Goal: Book appointment/travel/reservation

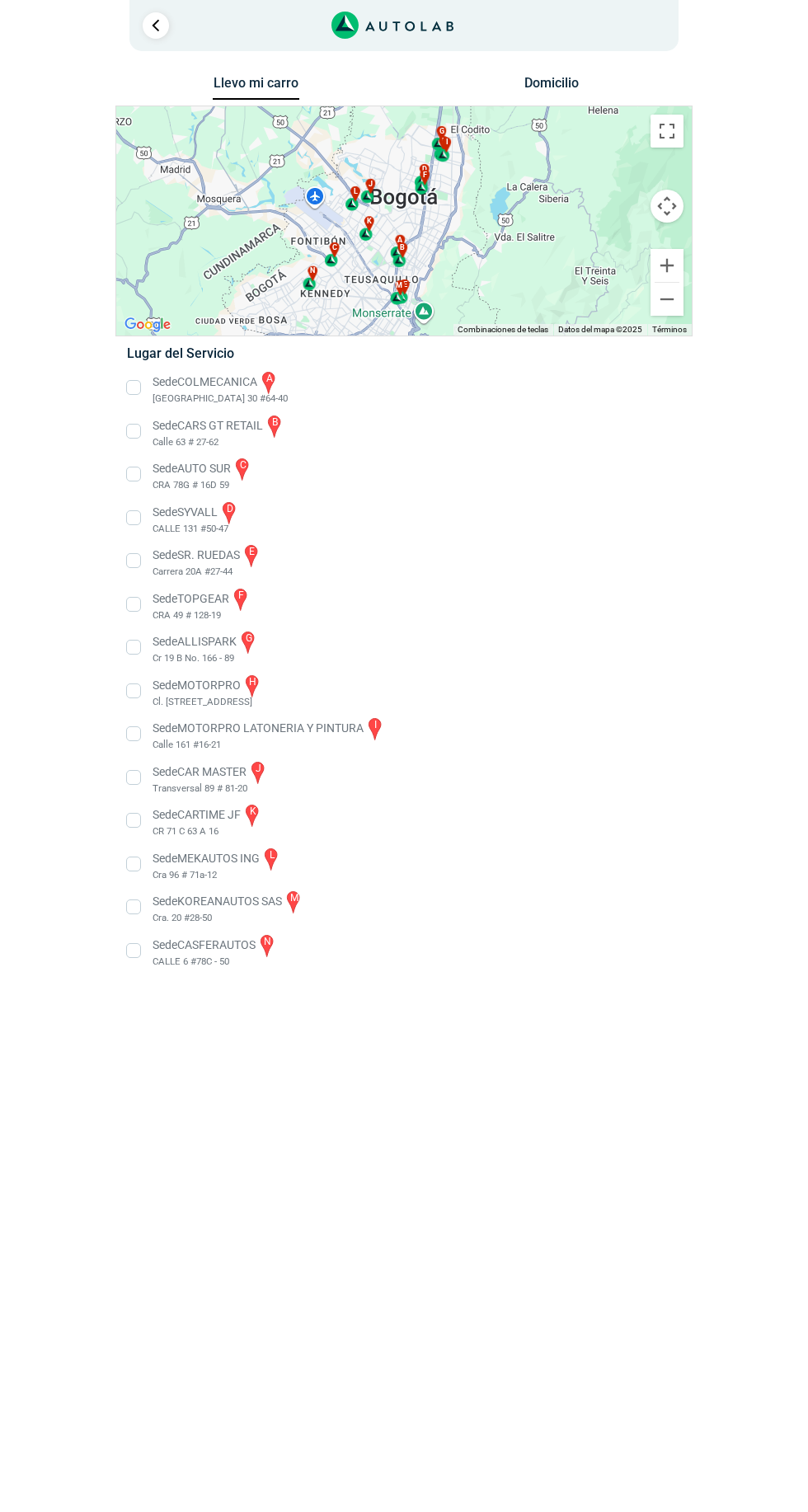
click at [130, 473] on li "Sede AUTO SUR c CRA 78G # 16D 59" at bounding box center [404, 475] width 578 height 37
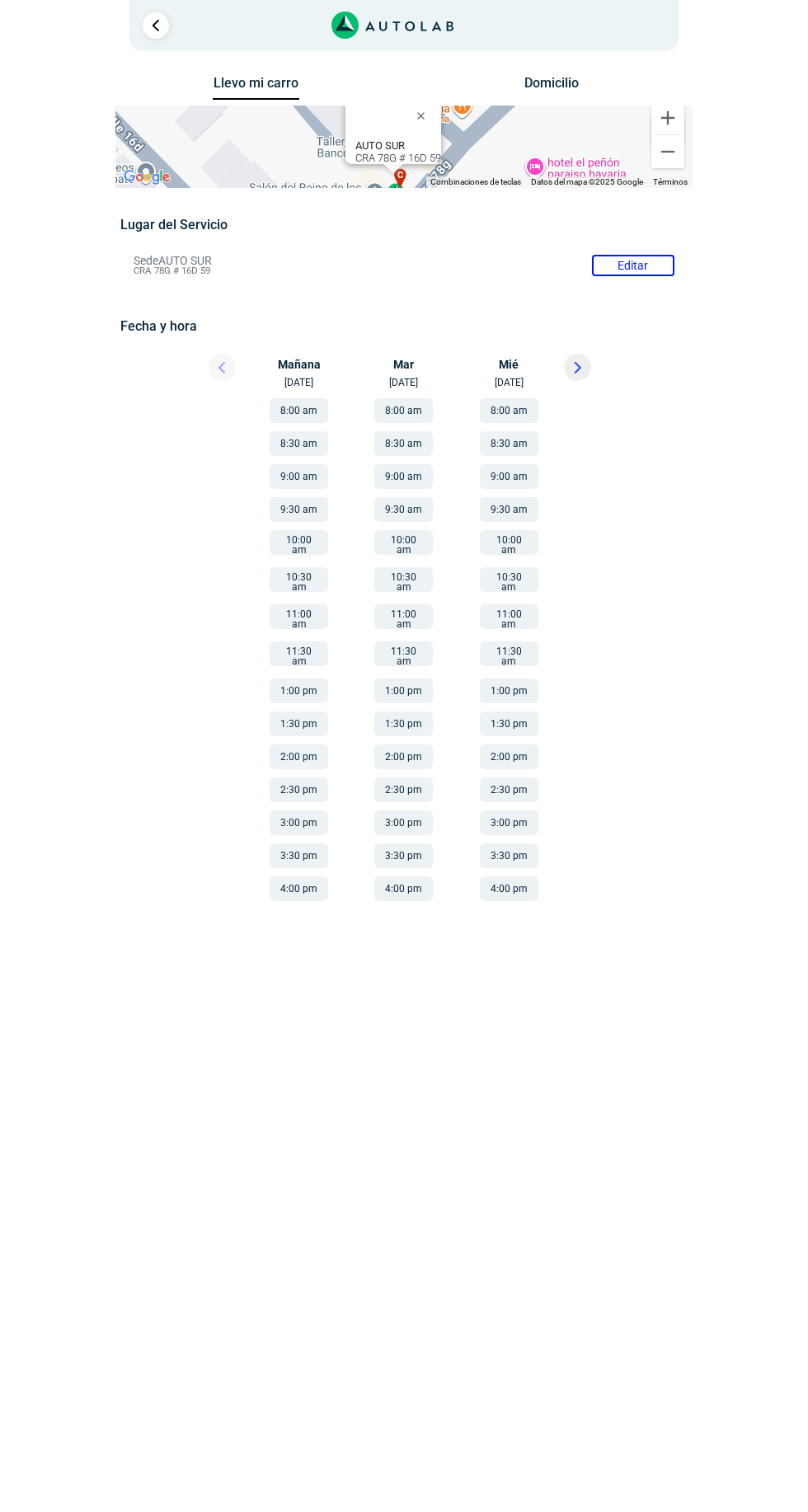
click at [646, 416] on div at bounding box center [626, 652] width 147 height 524
click at [652, 269] on li "Sede AUTO SUR Editar CRA 78G # 16D 59" at bounding box center [404, 265] width 565 height 27
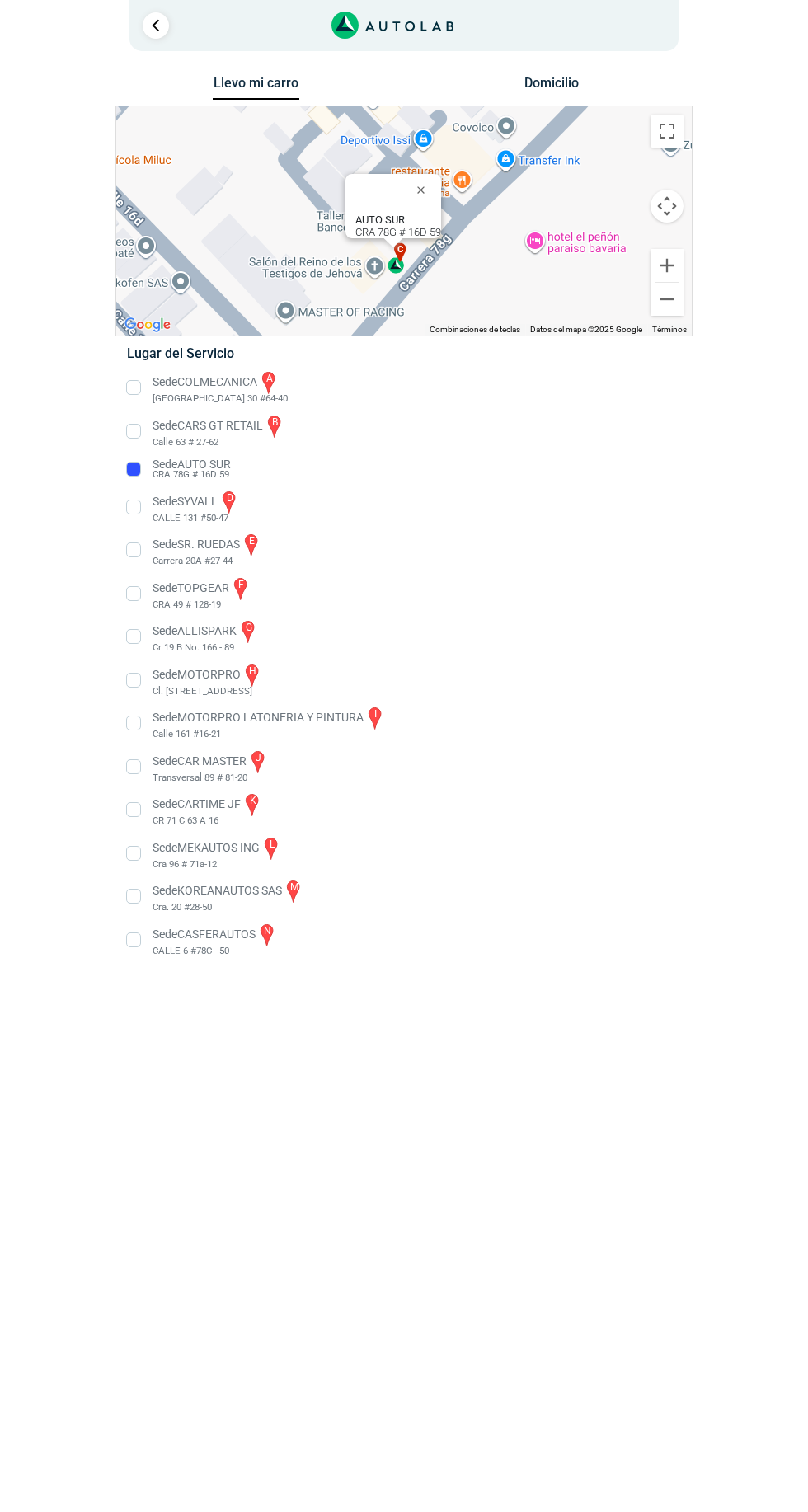
click at [136, 467] on li "Sede AUTO SUR CRA 78G # 16D 59" at bounding box center [404, 469] width 578 height 27
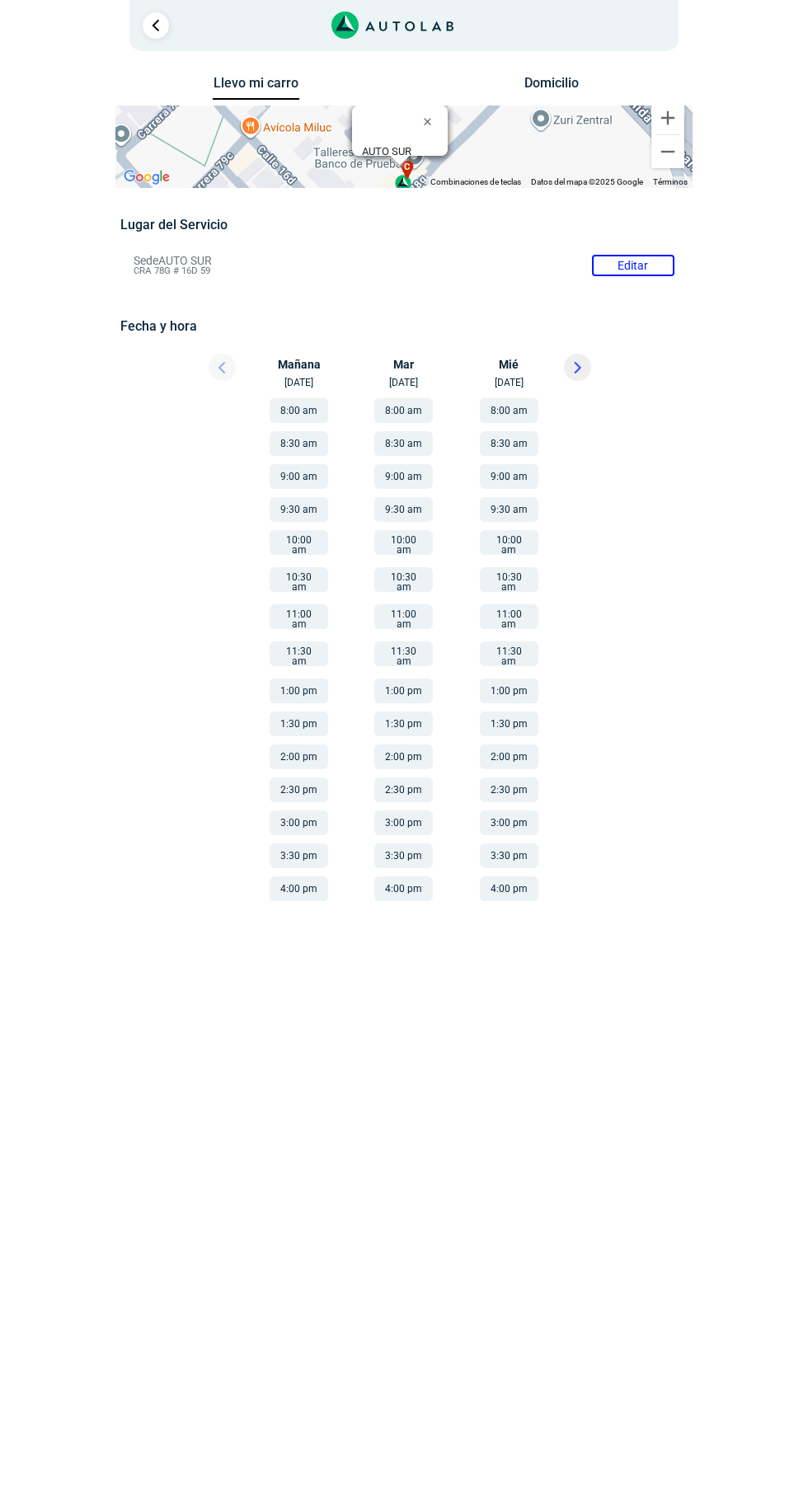
click at [652, 263] on li "Sede AUTO SUR Editar CRA 78G # 16D 59" at bounding box center [404, 265] width 565 height 27
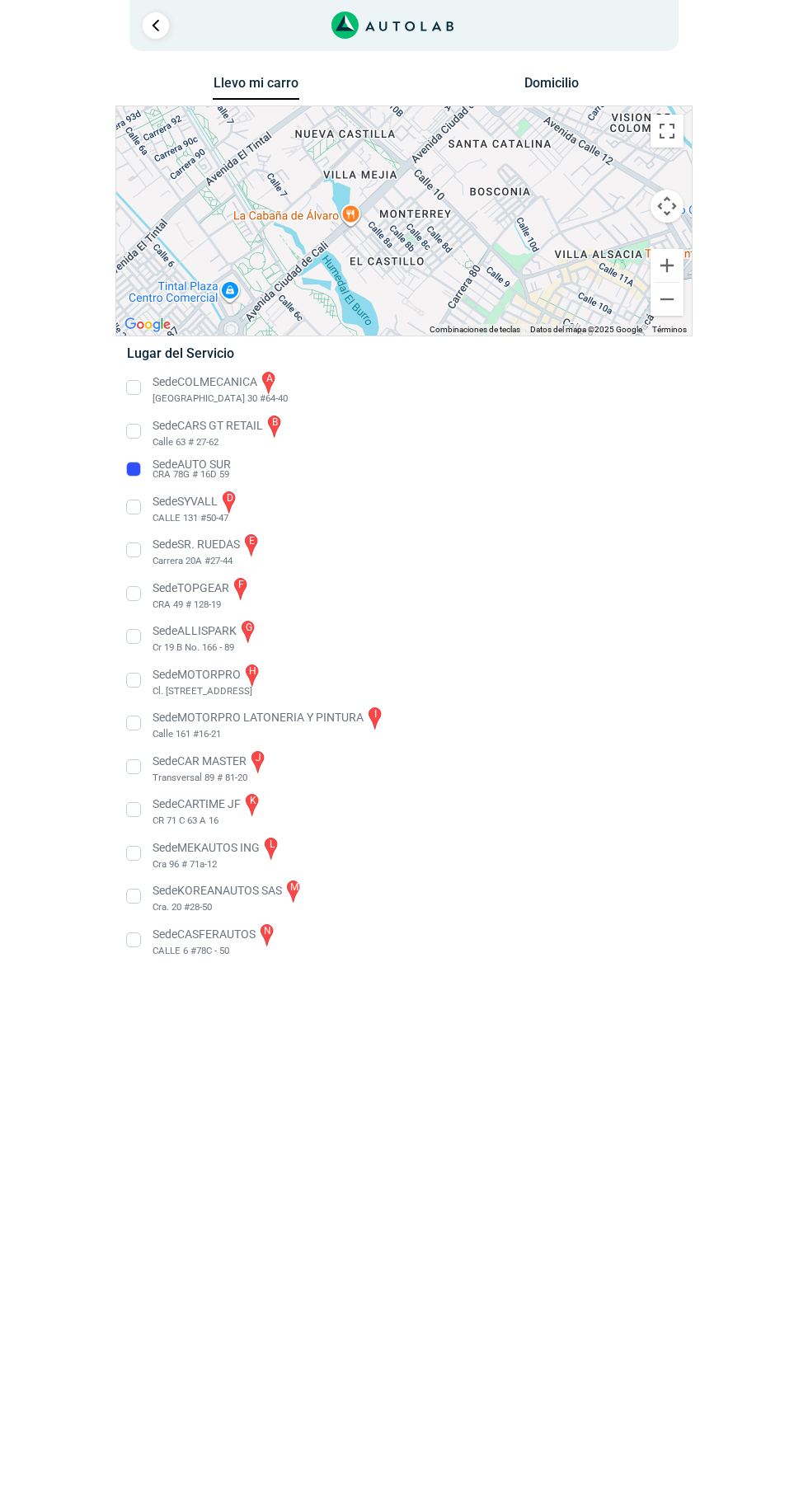
click at [137, 481] on li "Sede AUTO SUR CRA 78G # 16D 59" at bounding box center [404, 469] width 578 height 27
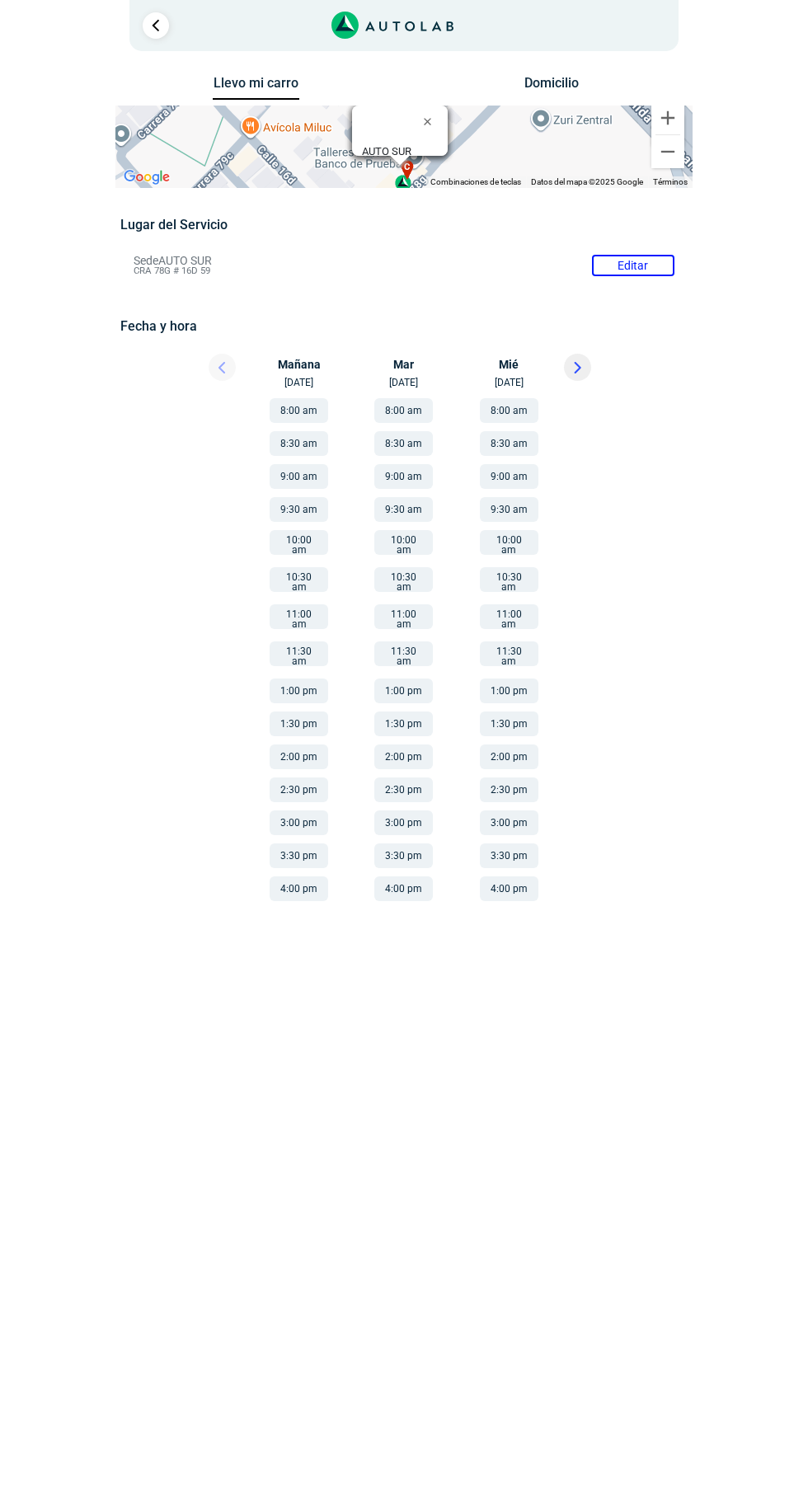
click at [223, 361] on div at bounding box center [207, 371] width 99 height 36
click at [640, 258] on li "Sede AUTO SUR Editar CRA 78G # 16D 59" at bounding box center [404, 265] width 565 height 27
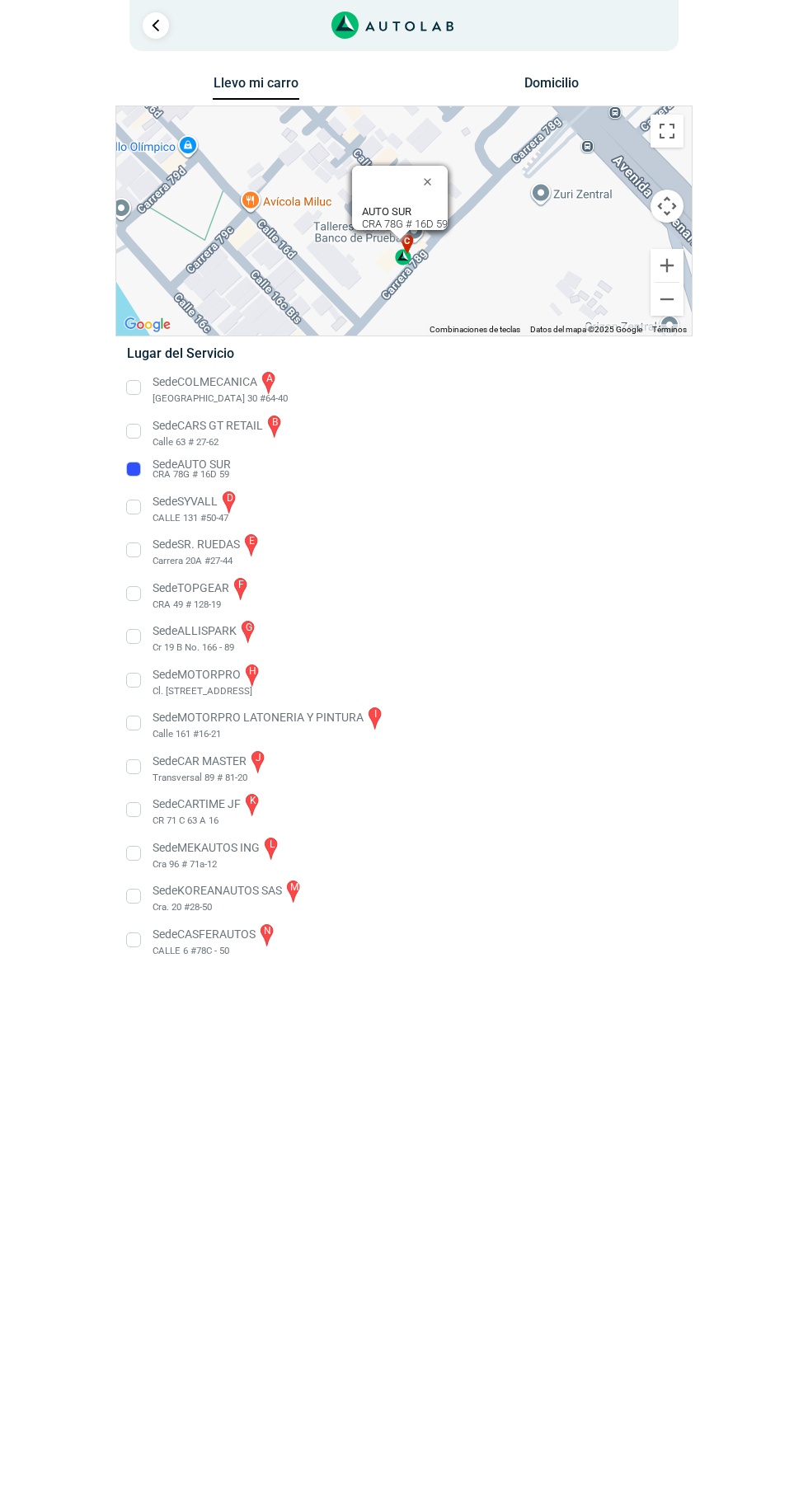
click at [435, 172] on button "Cerrar" at bounding box center [431, 181] width 40 height 40
click at [429, 178] on button "Cerrar" at bounding box center [431, 181] width 40 height 40
click at [441, 172] on button "Cerrar" at bounding box center [431, 181] width 40 height 40
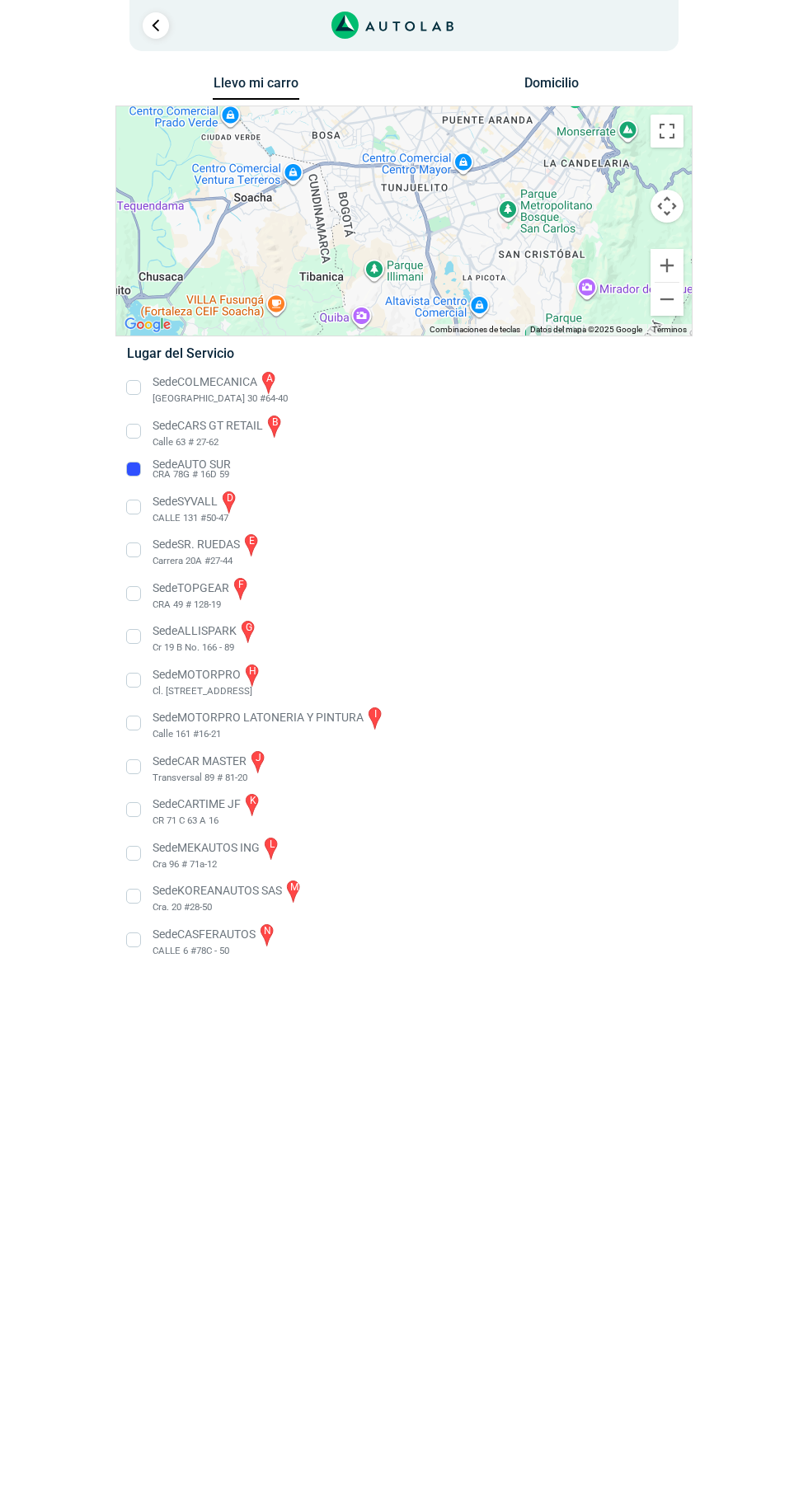
click at [153, 36] on link "Ir al paso anterior" at bounding box center [156, 25] width 27 height 27
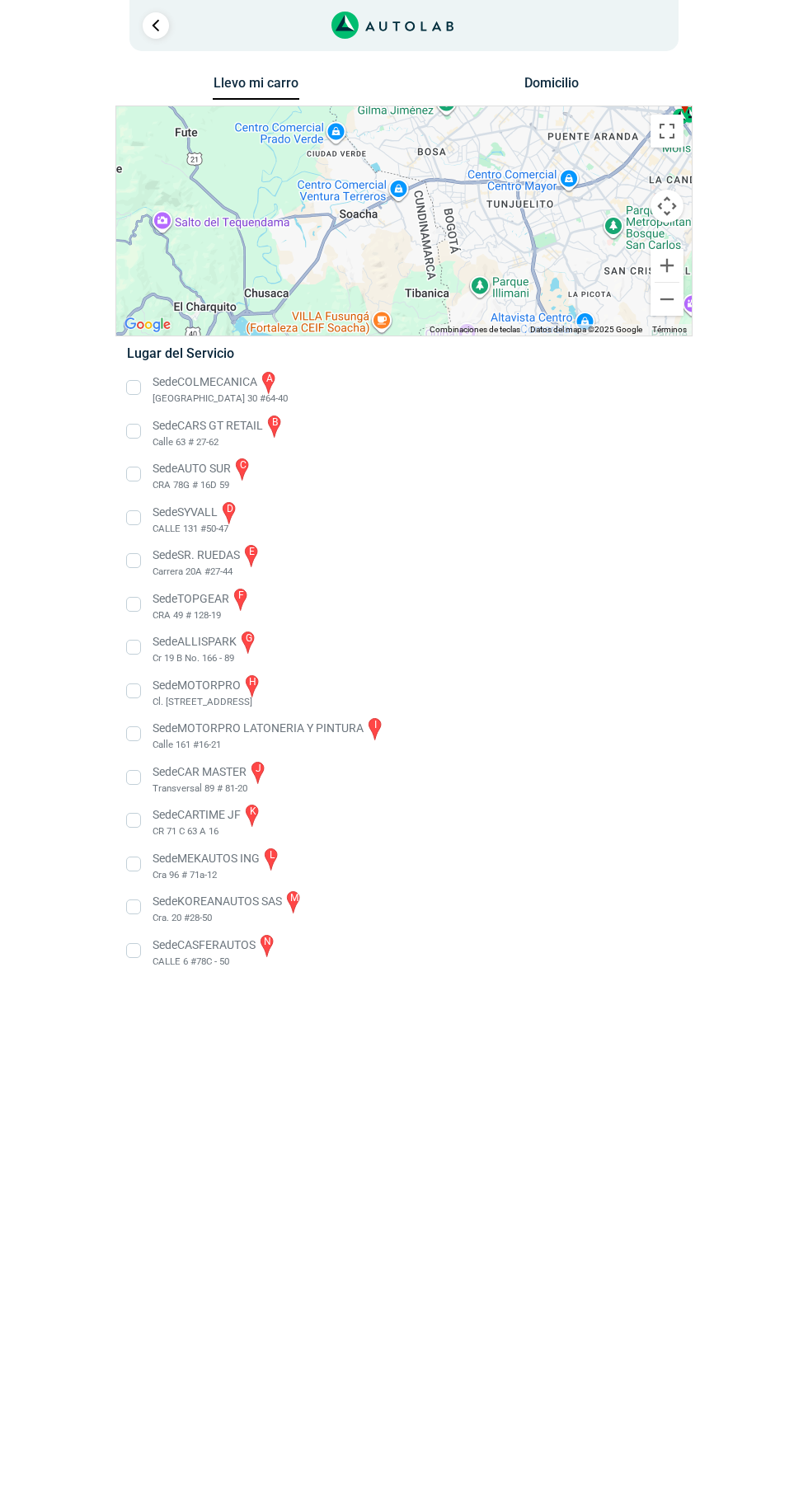
click at [155, 20] on link "Ir al paso anterior" at bounding box center [156, 25] width 27 height 27
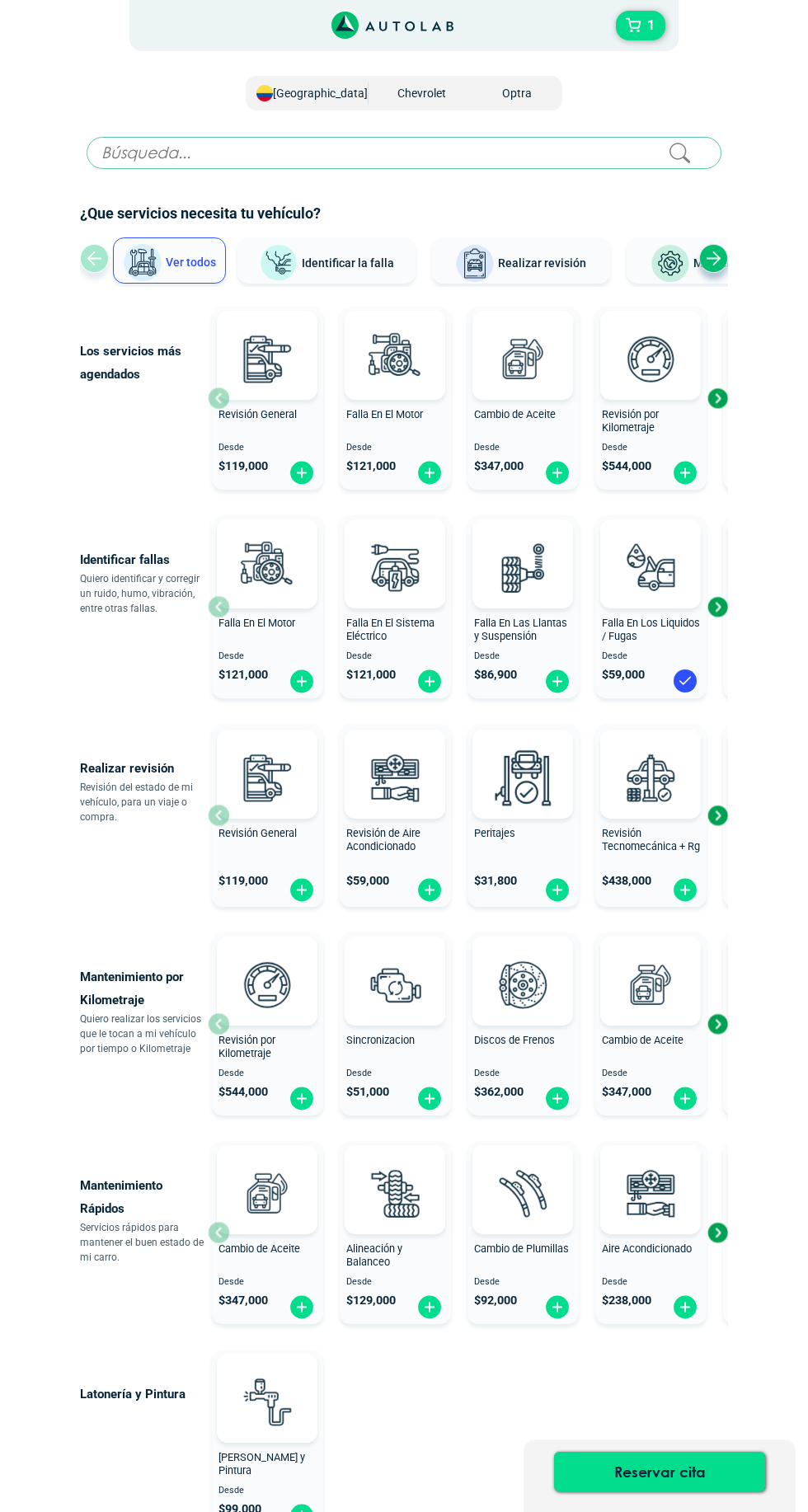
click at [650, 27] on span "1" at bounding box center [651, 26] width 16 height 28
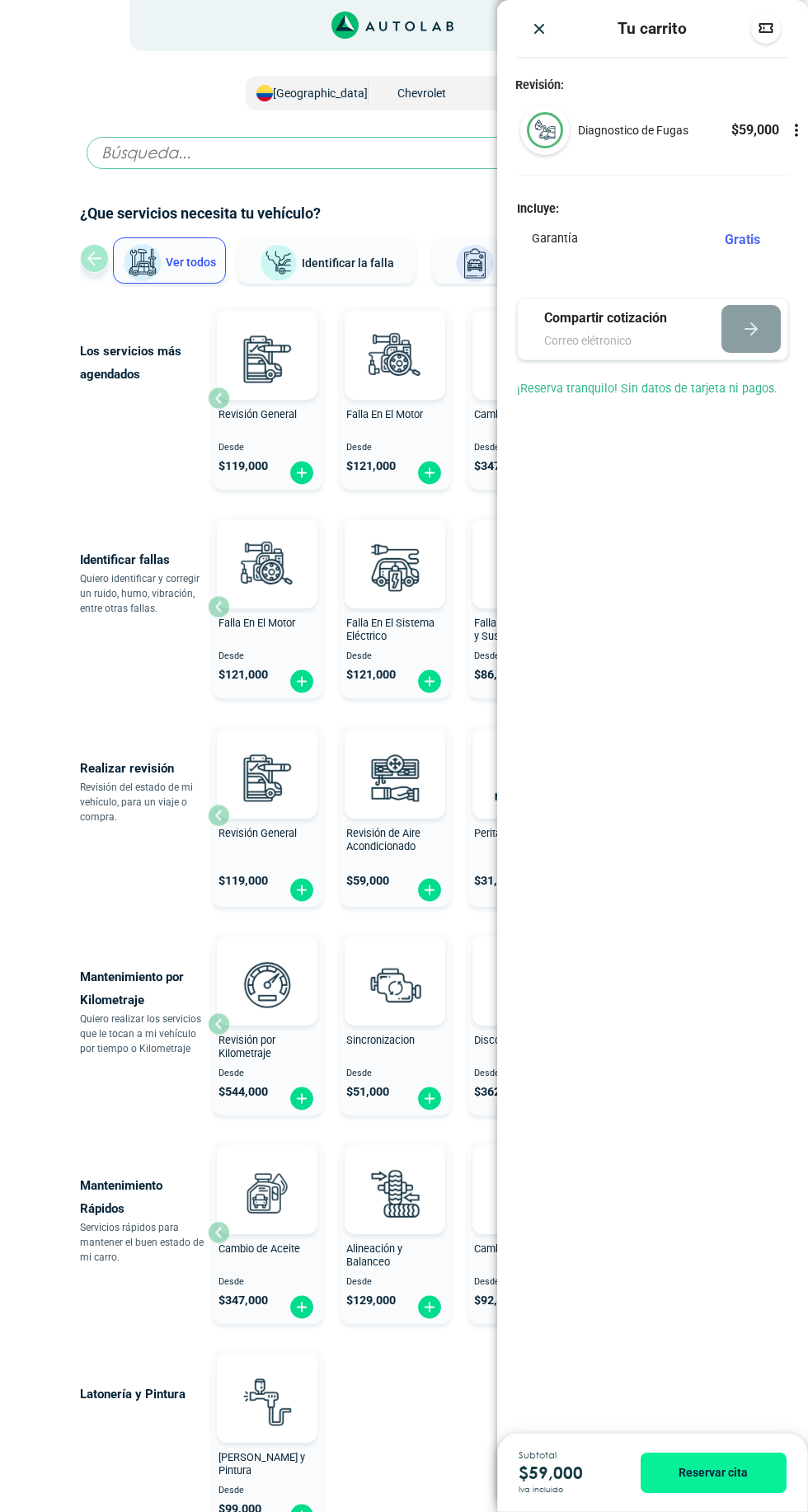
click at [721, 1472] on button "Reservar cita" at bounding box center [713, 1472] width 146 height 40
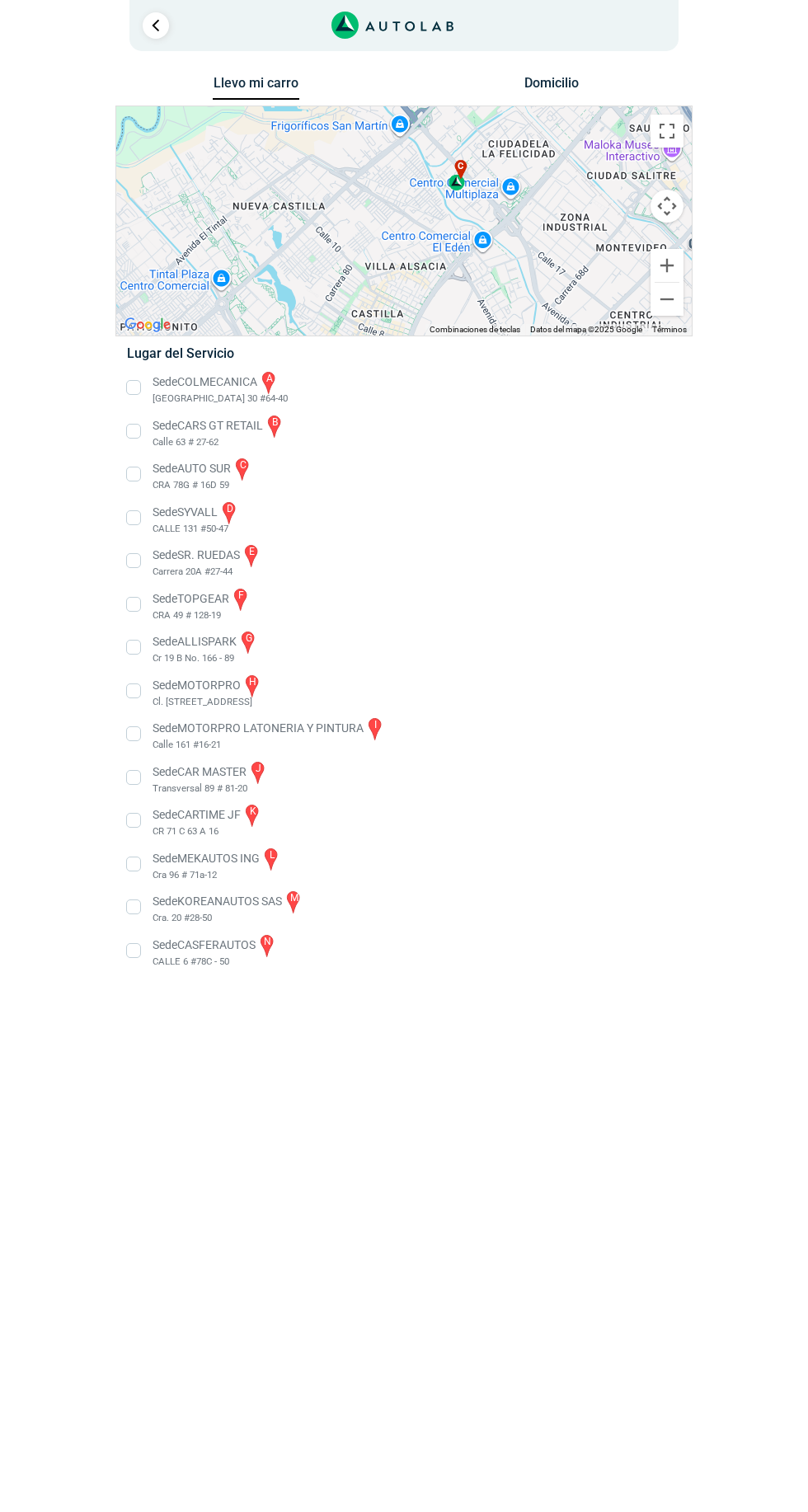
click at [549, 76] on button "Domicilio" at bounding box center [552, 87] width 87 height 24
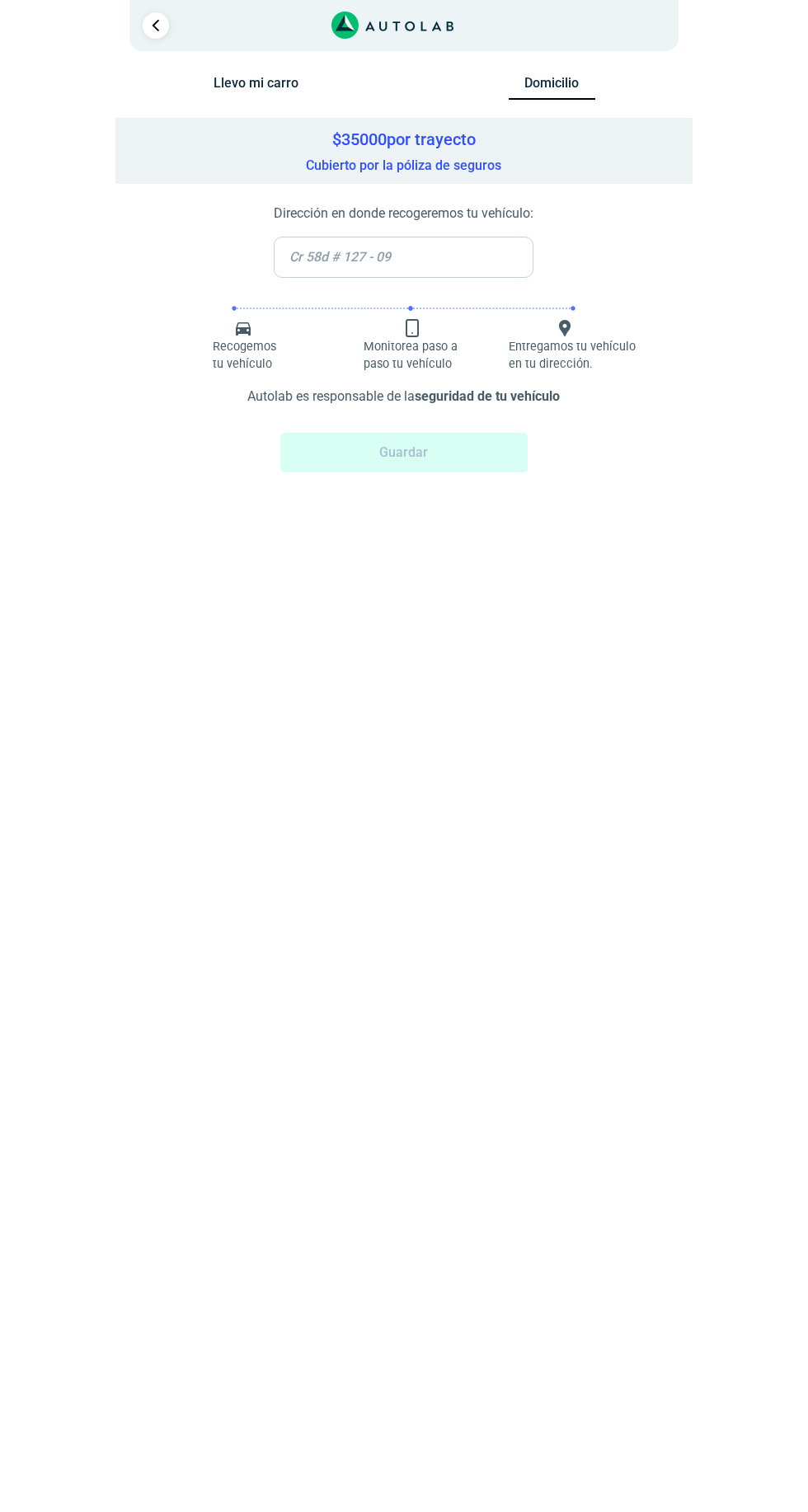
click at [279, 81] on button "Llevo mi carro" at bounding box center [256, 87] width 87 height 24
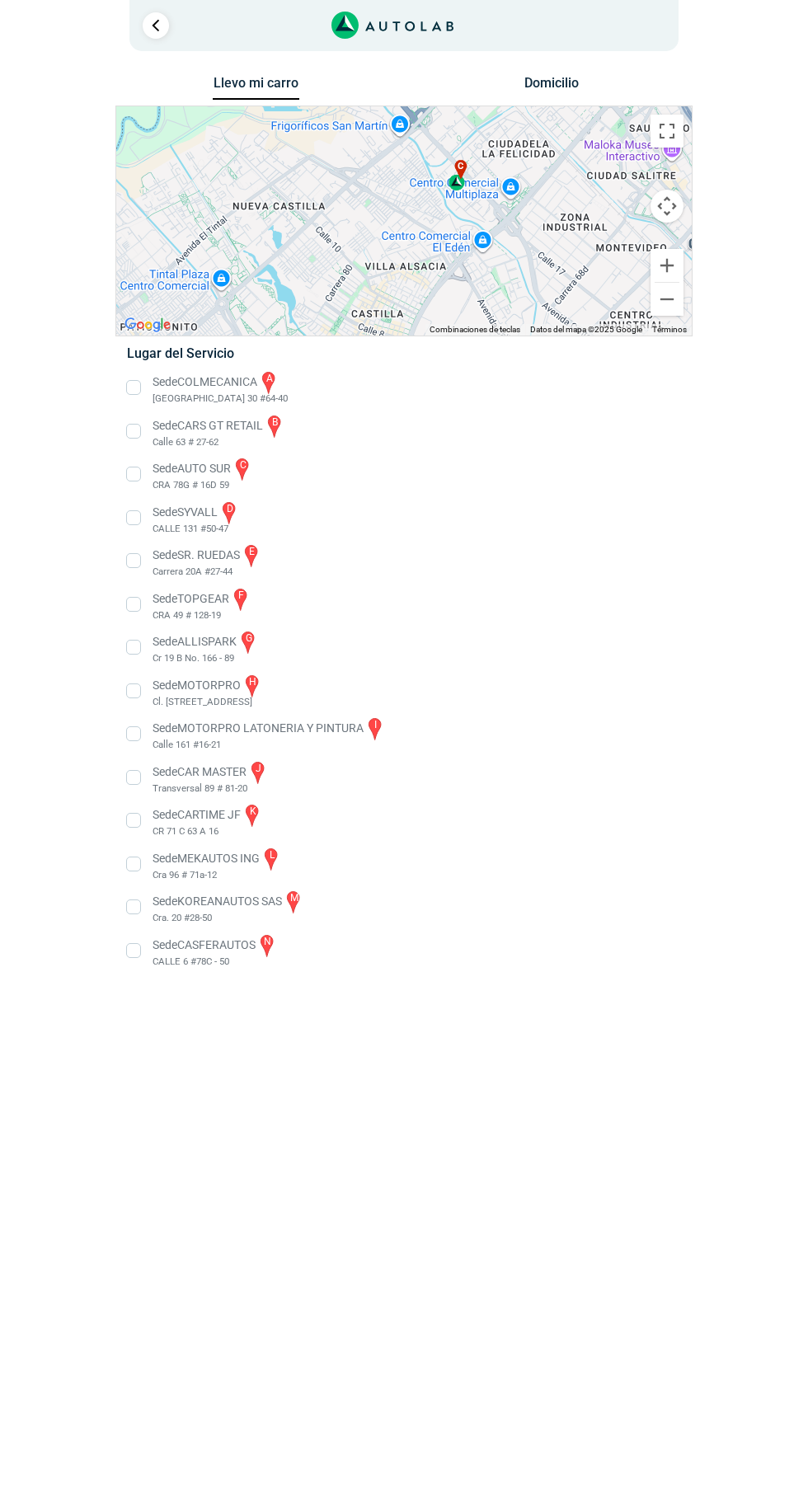
click at [164, 7] on div "1" at bounding box center [404, 26] width 549 height 52
click at [162, 23] on link "Ir al paso anterior" at bounding box center [156, 25] width 27 height 27
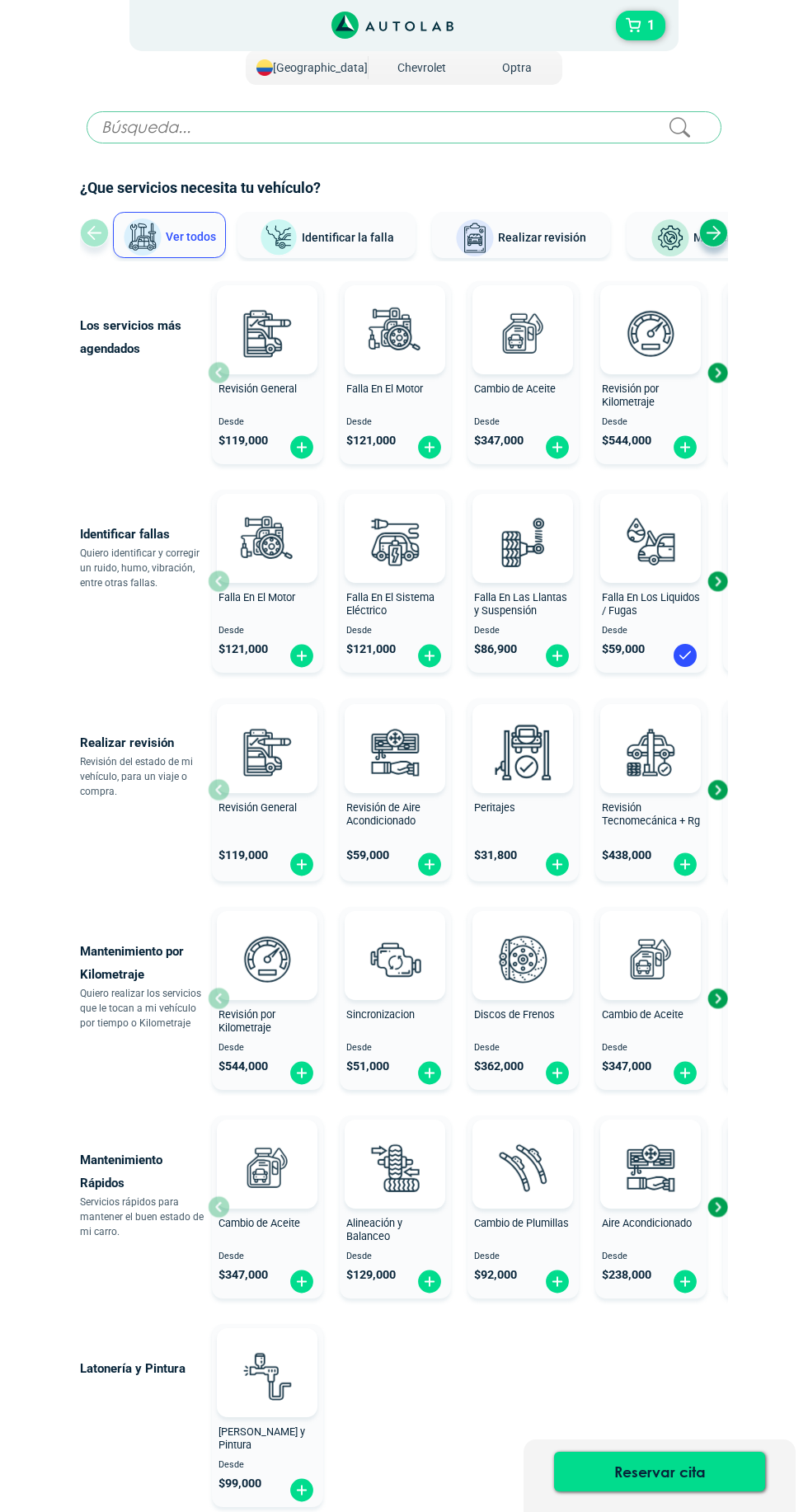
scroll to position [54, 0]
